Goal: Information Seeking & Learning: Learn about a topic

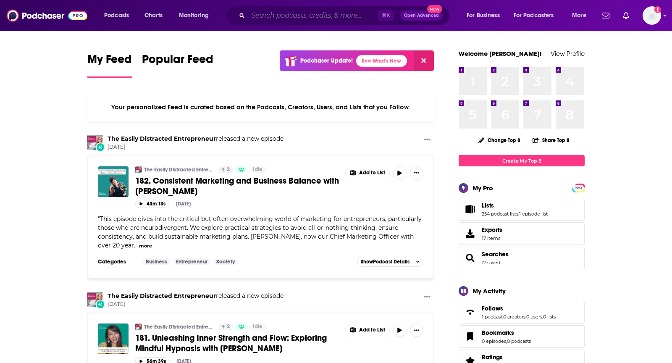
click at [344, 18] on input "Search podcasts, credits, & more..." at bounding box center [313, 15] width 130 height 13
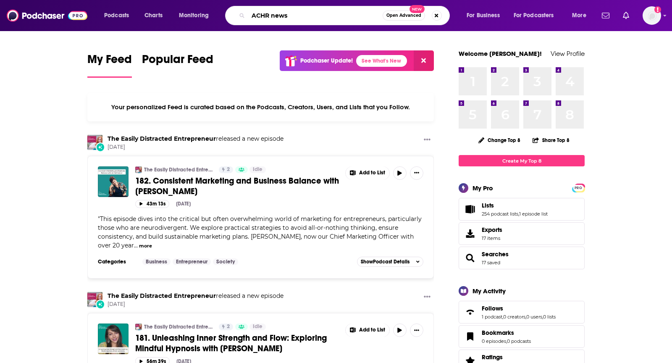
type input "ACHR news"
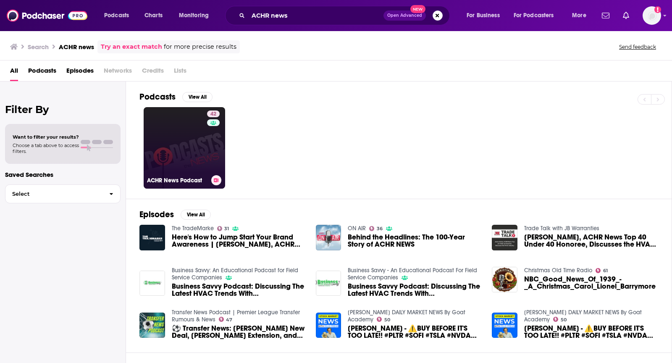
click at [197, 126] on link "42 ACHR News Podcast" at bounding box center [184, 147] width 81 height 81
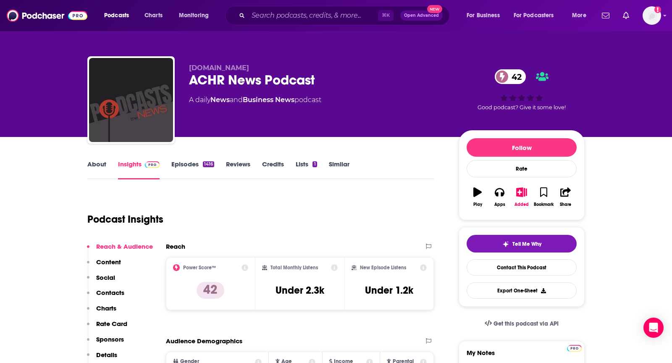
click at [99, 170] on link "About" at bounding box center [96, 169] width 19 height 19
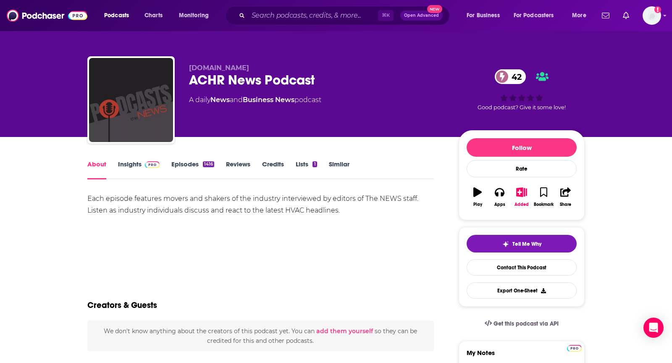
click at [124, 162] on link "Insights" at bounding box center [139, 169] width 42 height 19
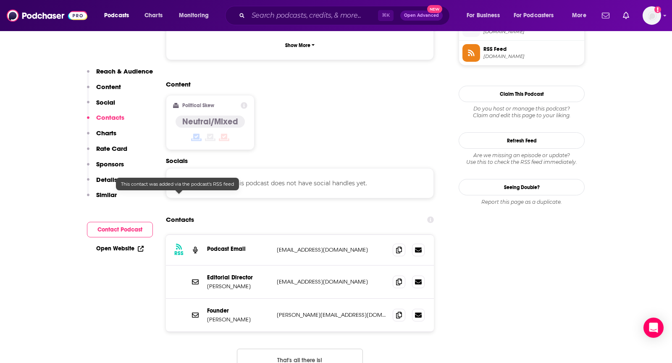
scroll to position [638, 0]
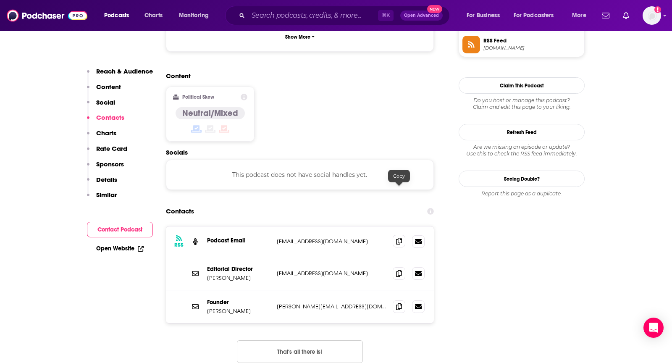
click at [398, 238] on icon at bounding box center [399, 241] width 6 height 7
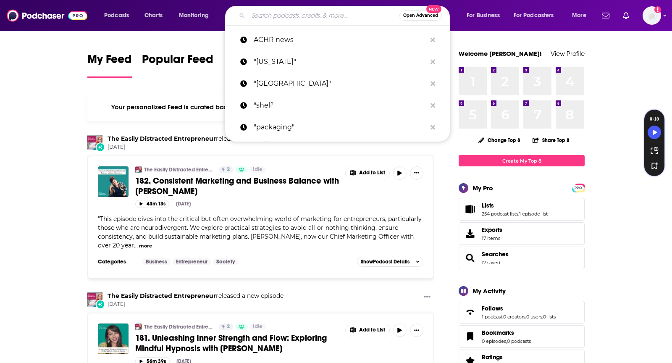
click at [304, 12] on input "Search podcasts, credits, & more..." at bounding box center [323, 15] width 151 height 13
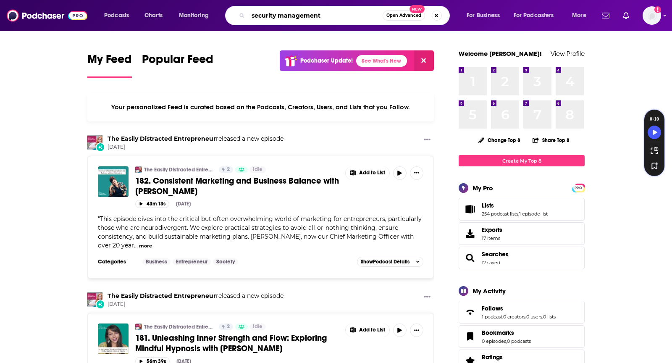
type input "security management"
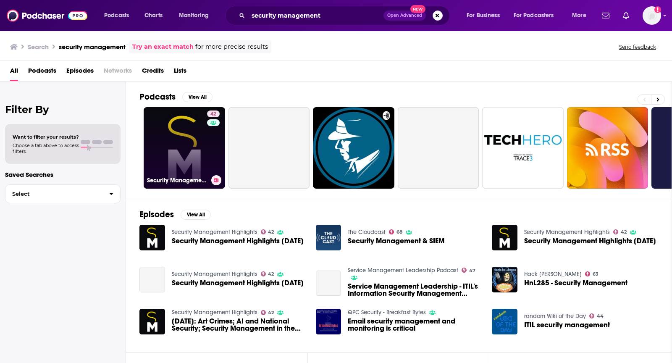
click at [194, 122] on link "42 Security Management Highlights" at bounding box center [184, 147] width 81 height 81
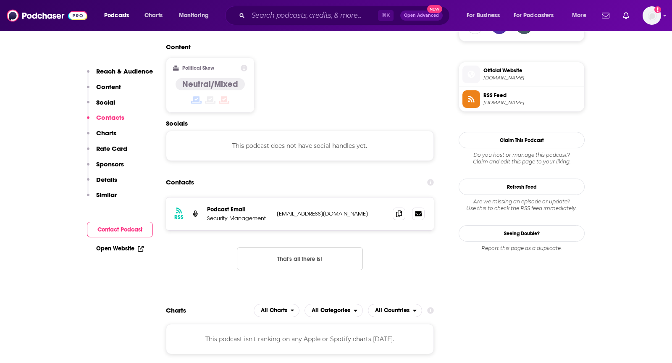
scroll to position [686, 0]
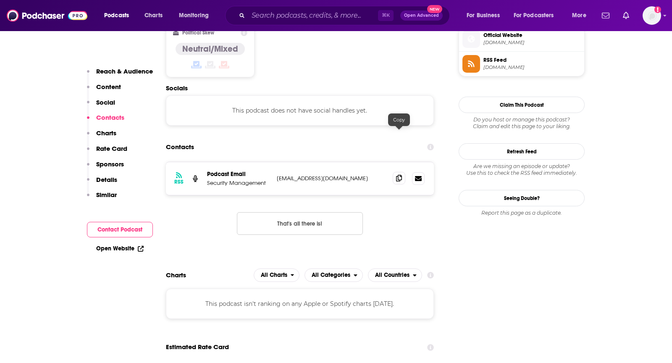
click at [396, 172] on span at bounding box center [399, 178] width 13 height 13
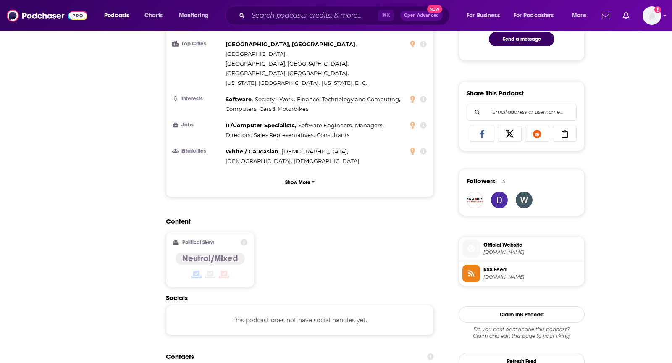
scroll to position [0, 0]
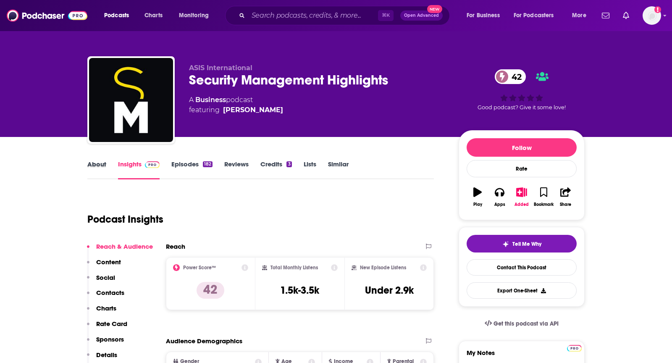
click at [107, 171] on div "About" at bounding box center [102, 169] width 31 height 19
click at [99, 166] on link "About" at bounding box center [96, 169] width 19 height 19
